Goal: Task Accomplishment & Management: Manage account settings

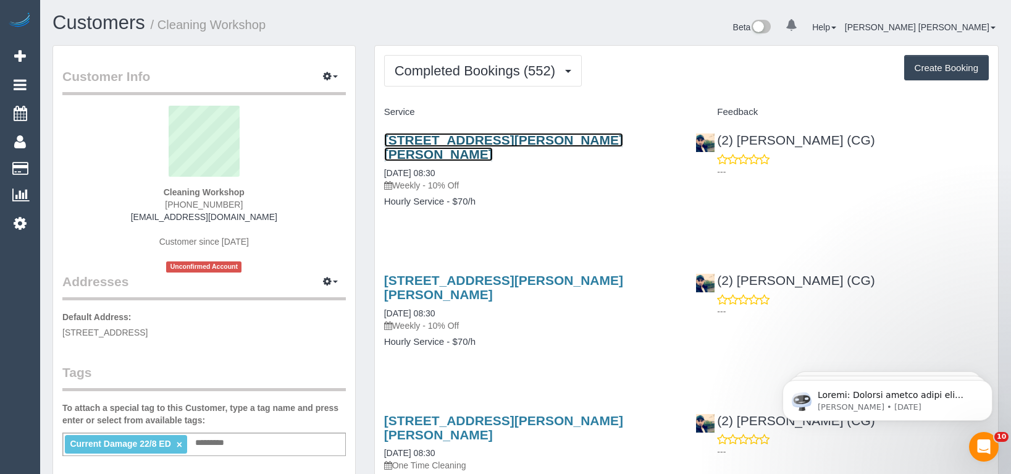
click at [556, 143] on link "9/74-76 Cramer Street, Preston, VIC 3072" at bounding box center [503, 147] width 239 height 28
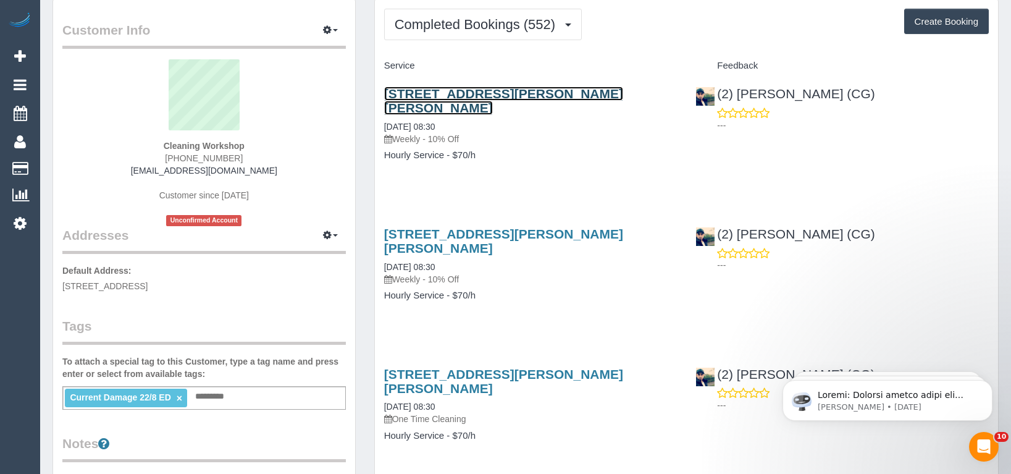
scroll to position [123, 0]
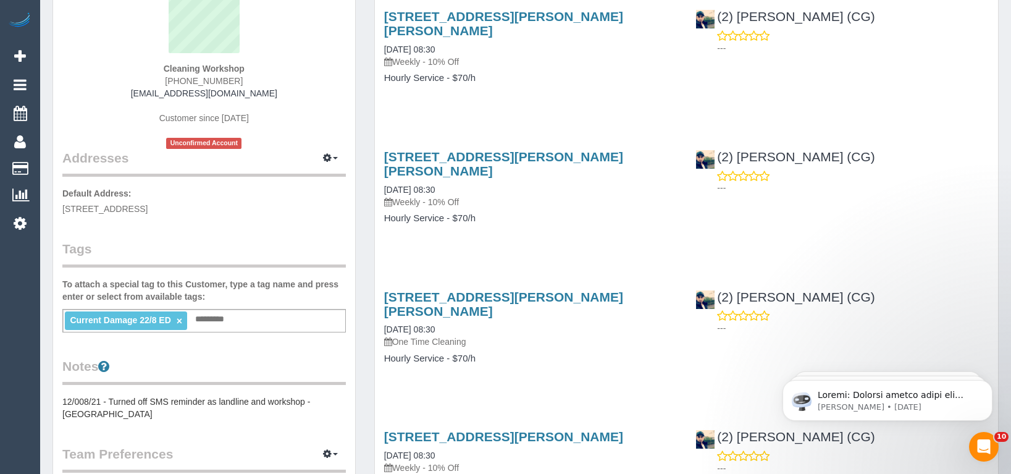
click at [537, 209] on div "2 Bardolph Street, Glen Iris, VIC 3146 22/08/2025 08:30 Weekly - 10% Off Hourly…" at bounding box center [531, 193] width 312 height 109
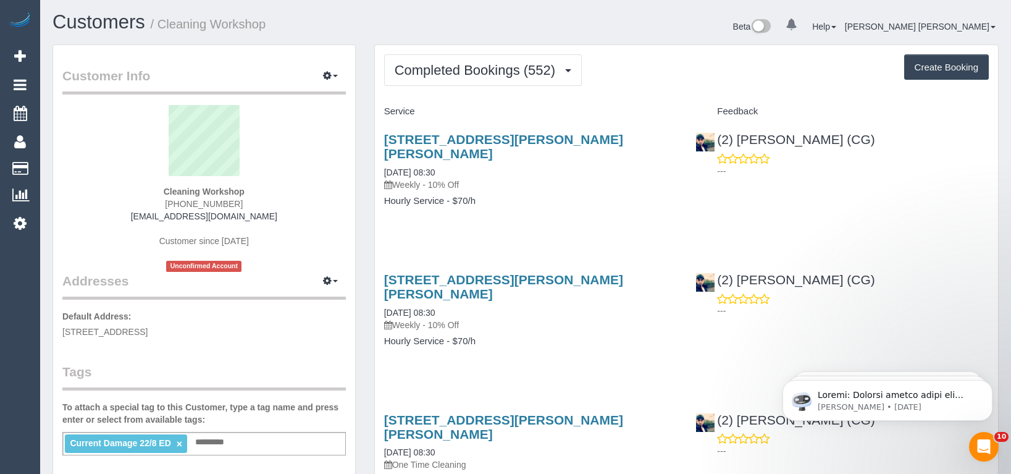
scroll to position [0, 0]
click at [484, 80] on button "Completed Bookings (552)" at bounding box center [483, 70] width 198 height 31
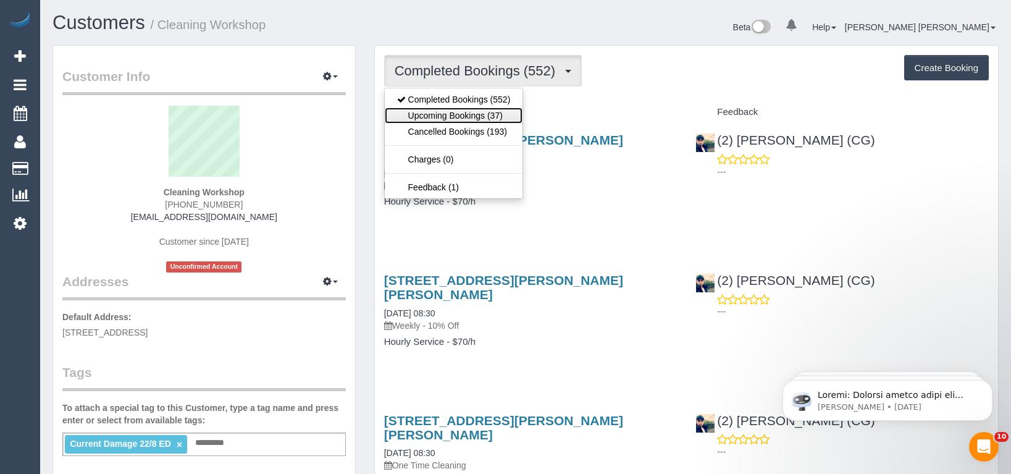
click at [480, 112] on link "Upcoming Bookings (37)" at bounding box center [454, 115] width 138 height 16
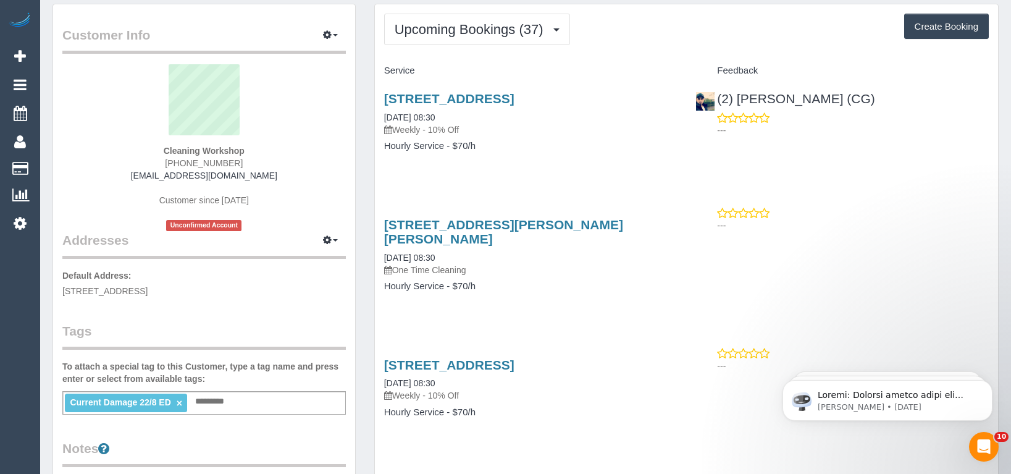
scroll to position [62, 0]
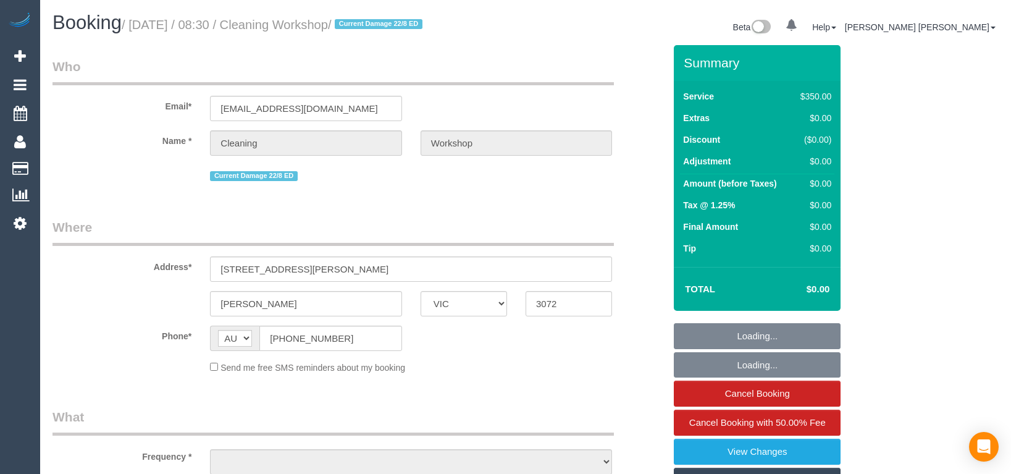
select select "VIC"
select select "number:28"
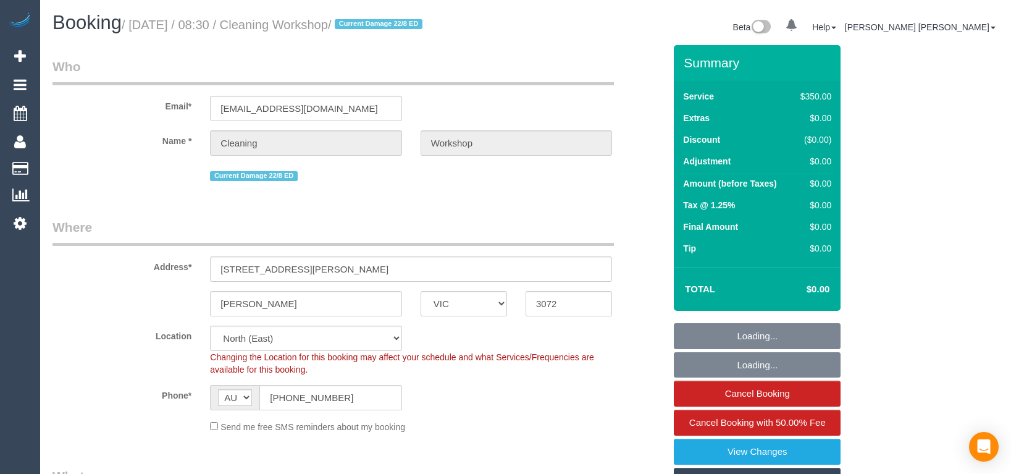
select select "object:1474"
select select "300"
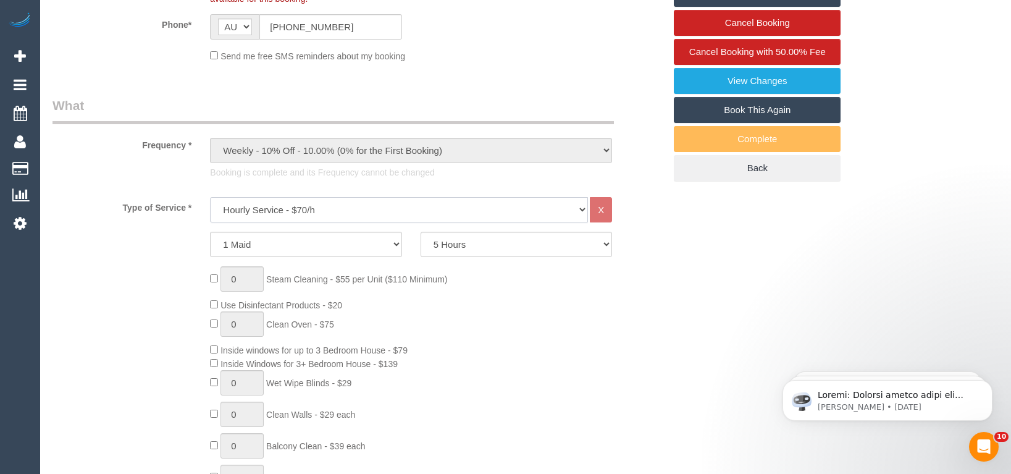
click at [398, 204] on select "Hourly Service - $70/h Hourly Service - $65/h Hourly Service - $60/h Hourly Ser…" at bounding box center [399, 209] width 378 height 25
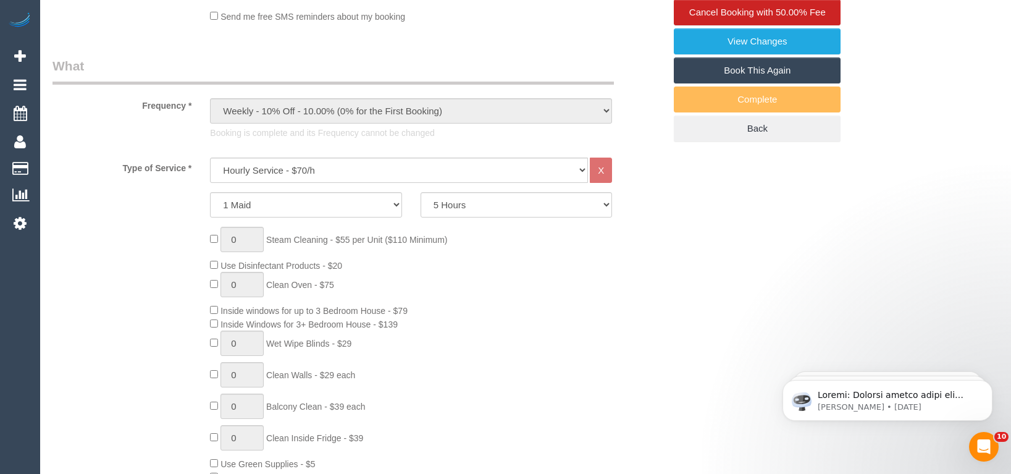
scroll to position [432, 0]
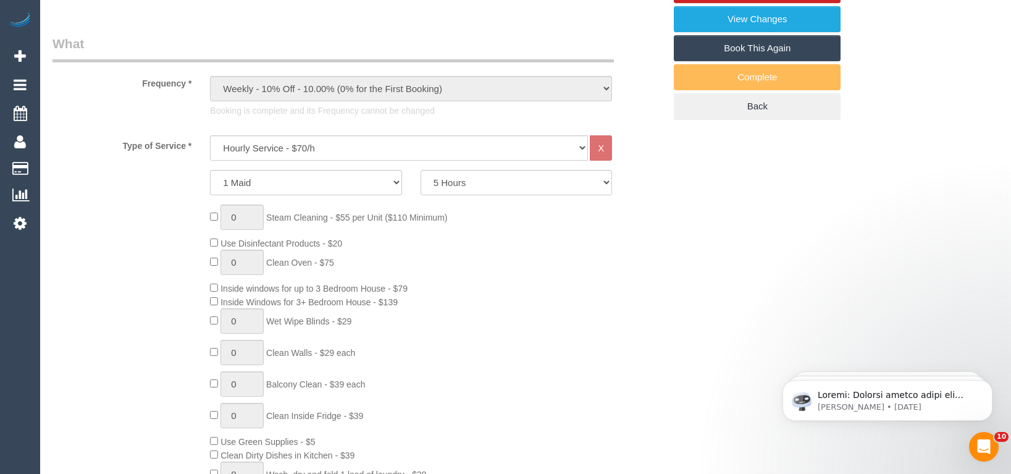
click at [666, 314] on div "0 Steam Cleaning - $55 per Unit ($110 Minimum) Use Disinfectant Products - $20 …" at bounding box center [437, 386] width 473 height 365
